Goal: Book appointment/travel/reservation

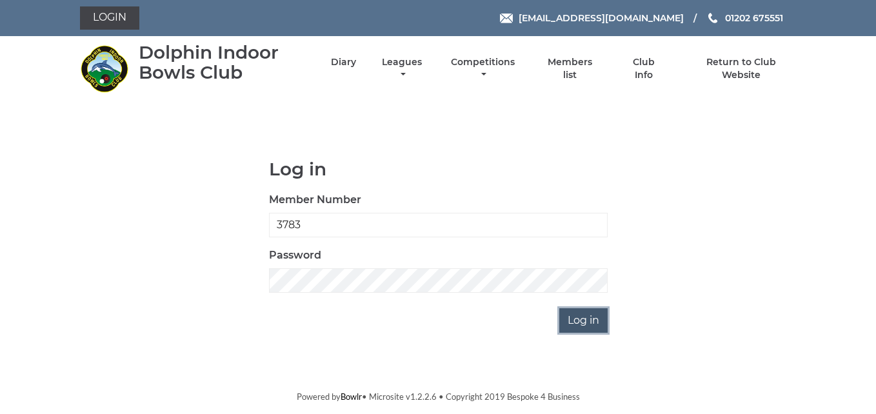
click at [586, 323] on input "Log in" at bounding box center [583, 320] width 48 height 25
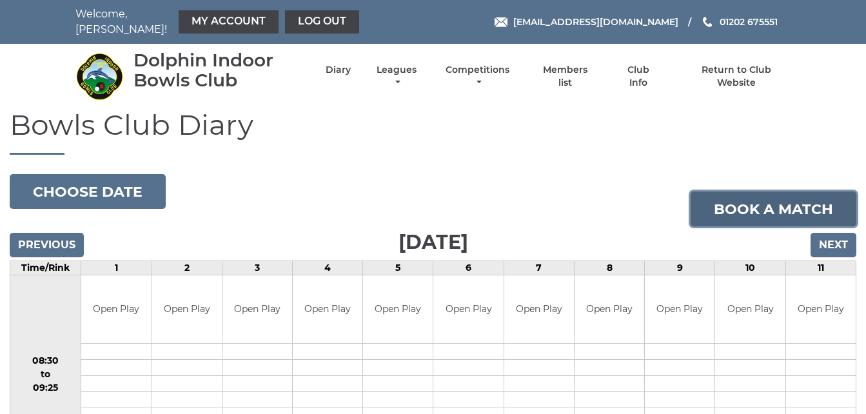
click at [729, 202] on link "Book a match" at bounding box center [774, 209] width 166 height 35
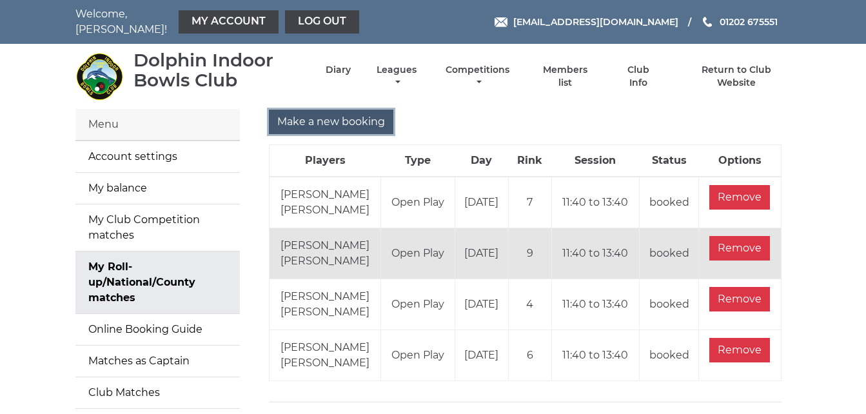
click at [372, 114] on input "Make a new booking" at bounding box center [331, 122] width 124 height 25
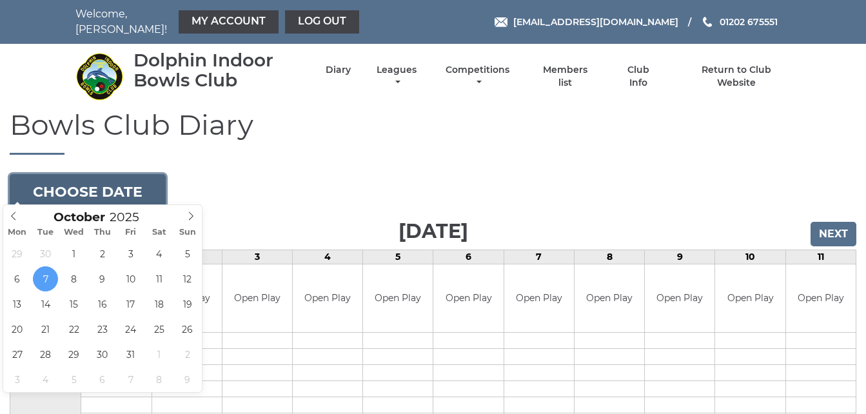
click at [141, 194] on button "Choose date" at bounding box center [88, 191] width 156 height 35
type input "[DATE]"
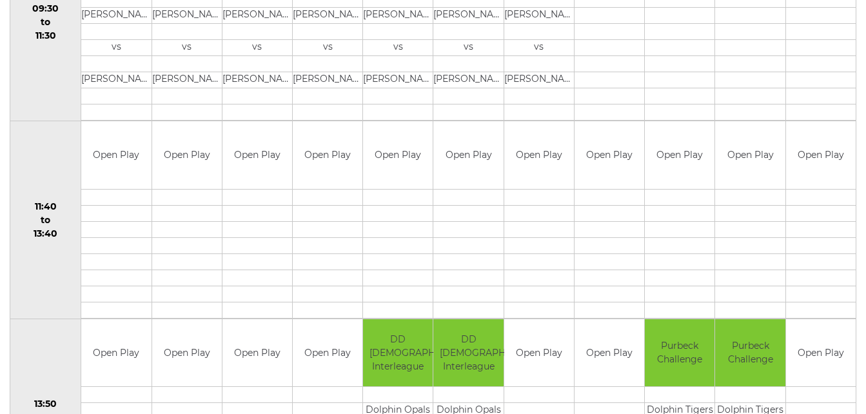
scroll to position [542, 0]
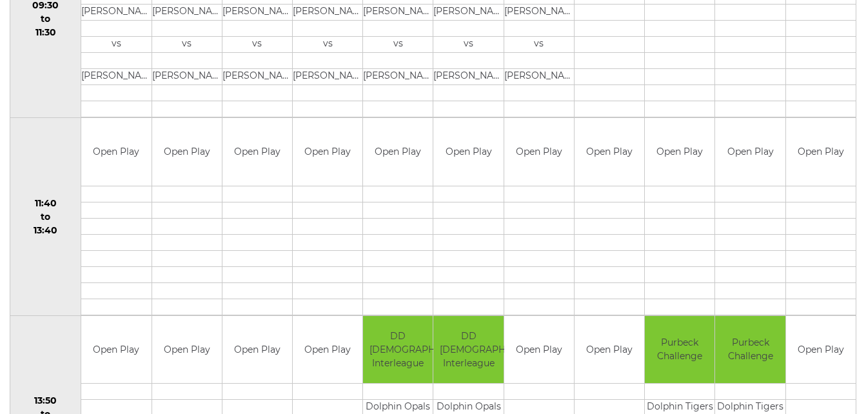
click at [35, 146] on td "11:40 to 13:40" at bounding box center [45, 217] width 71 height 198
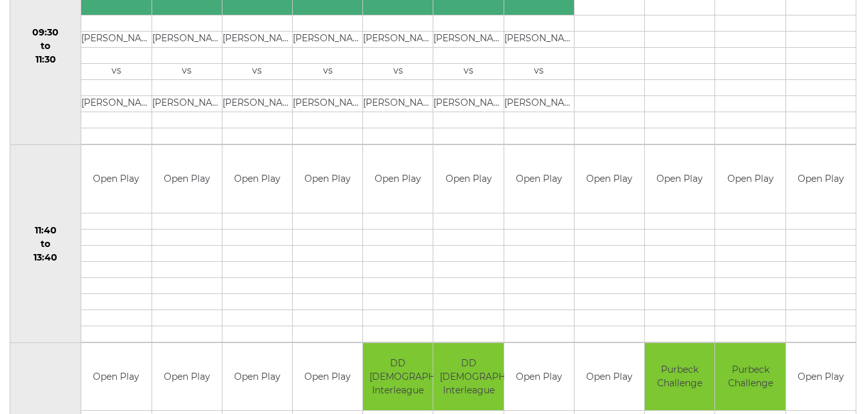
scroll to position [516, 0]
